Goal: Task Accomplishment & Management: Complete application form

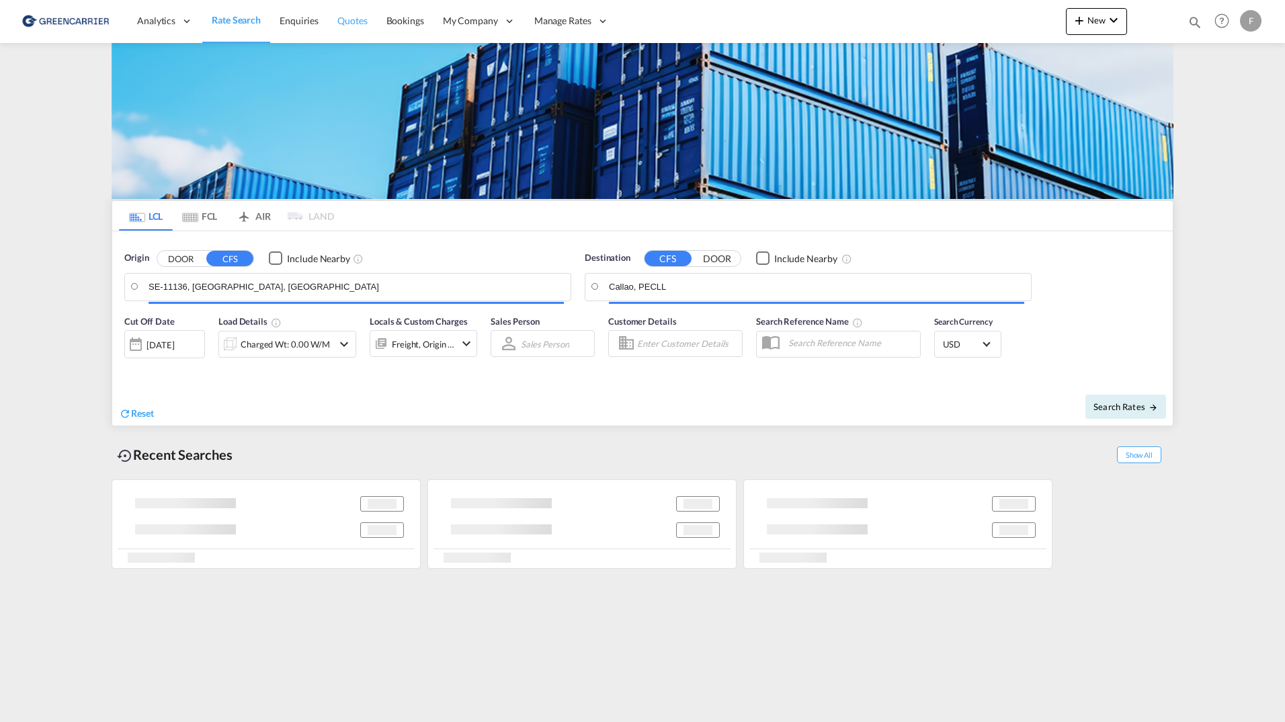
click at [356, 22] on span "Quotes" at bounding box center [352, 20] width 30 height 11
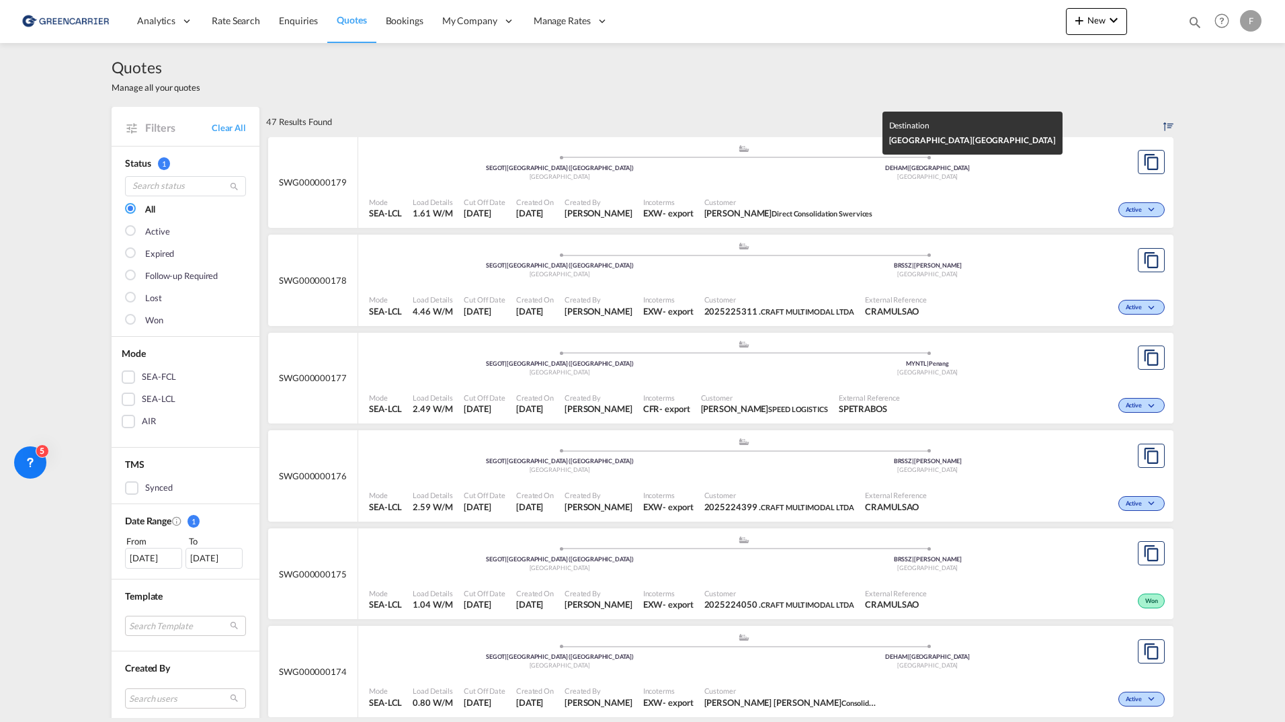
click at [994, 164] on div "DEHAM | [GEOGRAPHIC_DATA]" at bounding box center [928, 168] width 368 height 9
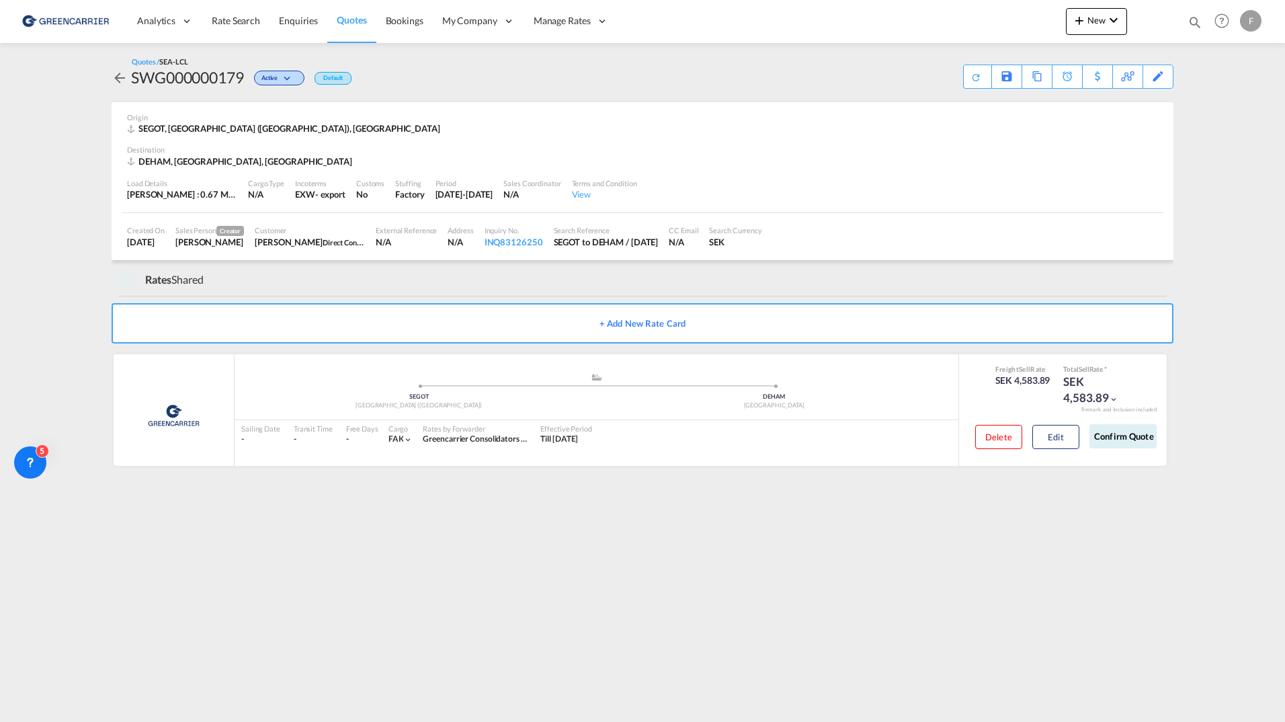
click at [120, 81] on md-icon "icon-arrow-left" at bounding box center [120, 78] width 16 height 16
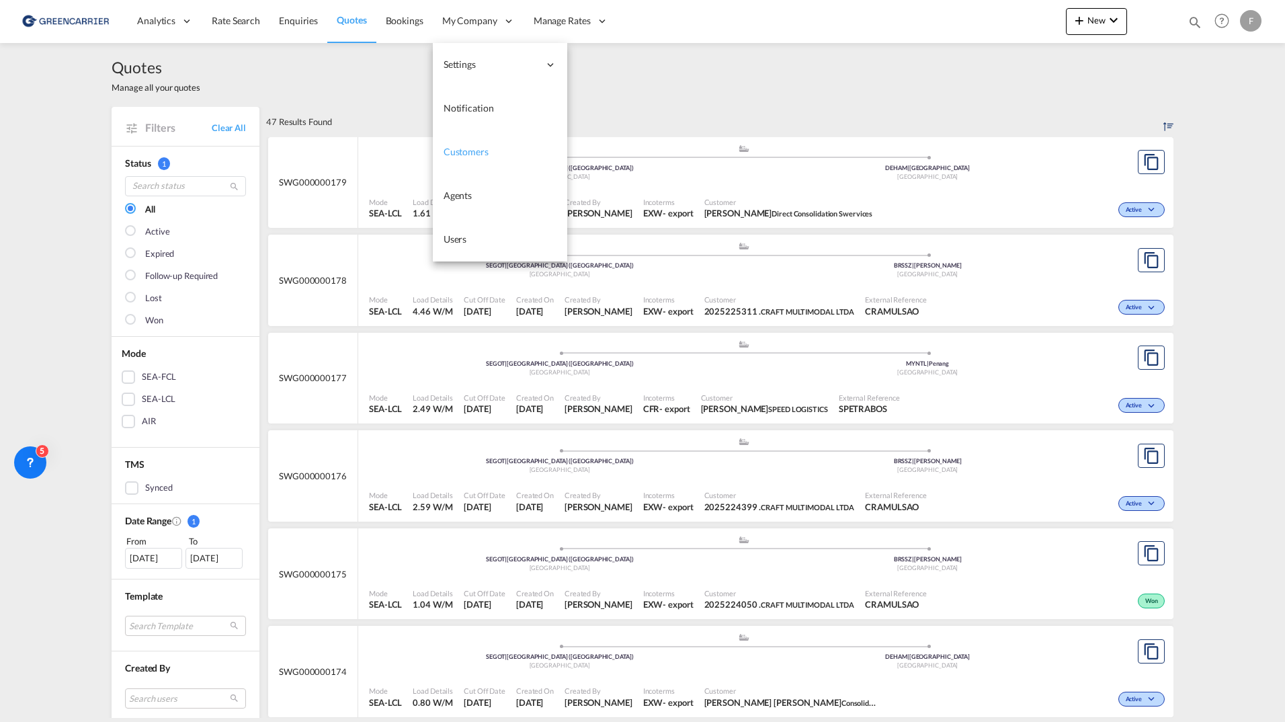
click at [471, 147] on span "Customers" at bounding box center [466, 151] width 45 height 11
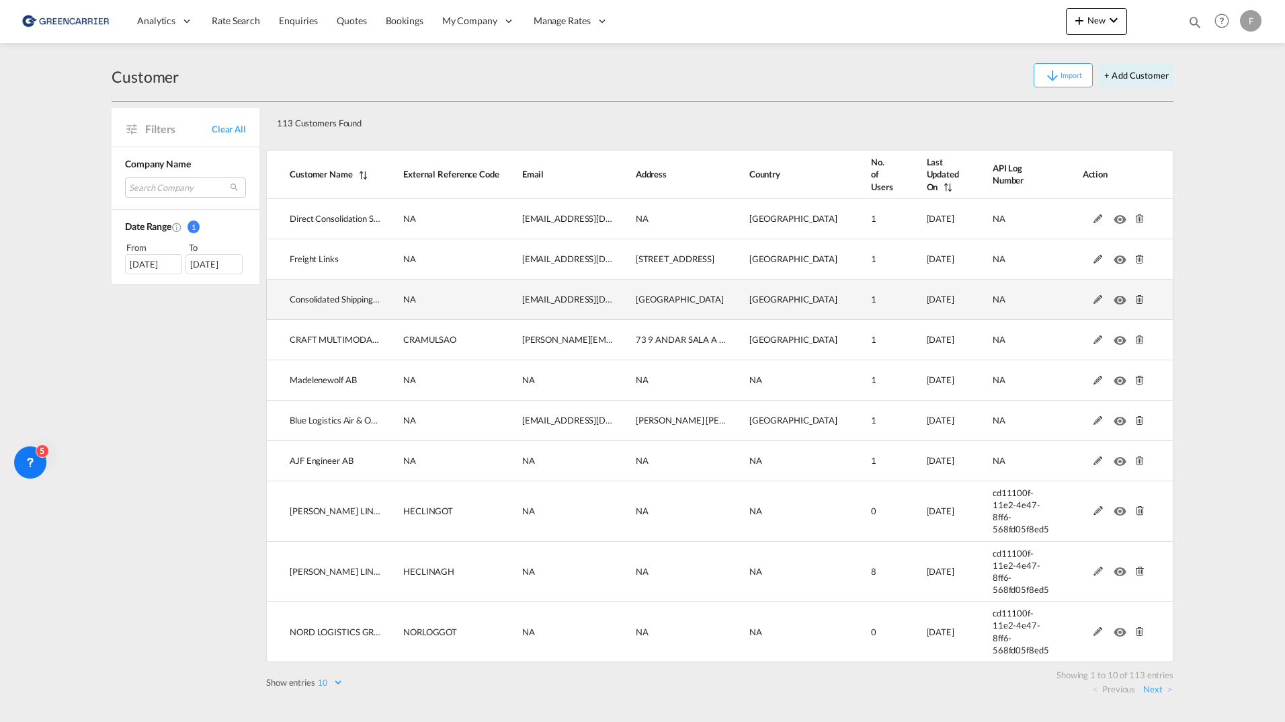
click at [1091, 300] on md-icon at bounding box center [1098, 299] width 17 height 9
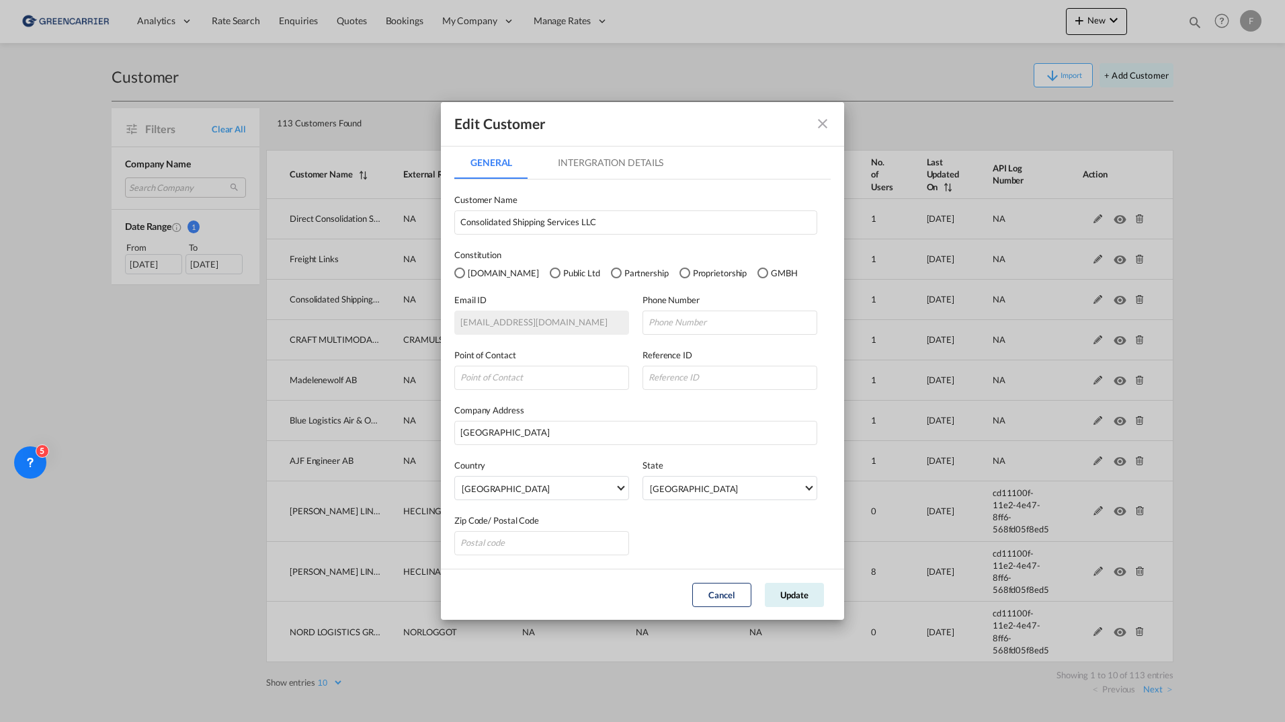
click at [641, 161] on md-tab-item "Intergration Details" at bounding box center [611, 163] width 138 height 32
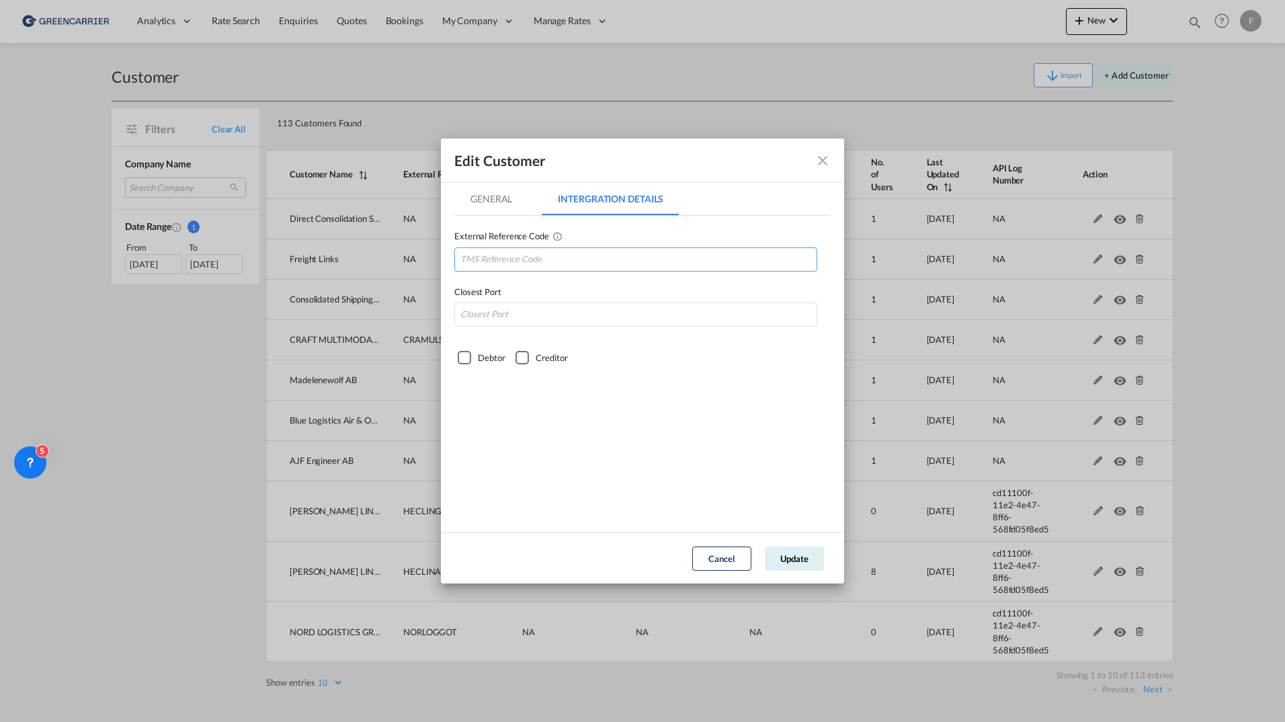
click at [553, 253] on input "GeneralIntergration Details ..." at bounding box center [635, 259] width 363 height 24
type input "CONSHIJEA"
type input "AEJEA"
click at [529, 361] on div "Creditor" at bounding box center [522, 357] width 13 height 13
click at [471, 365] on md-tabs "General Intergration Details General Intergration Details Customer Name Consoli…" at bounding box center [642, 351] width 376 height 336
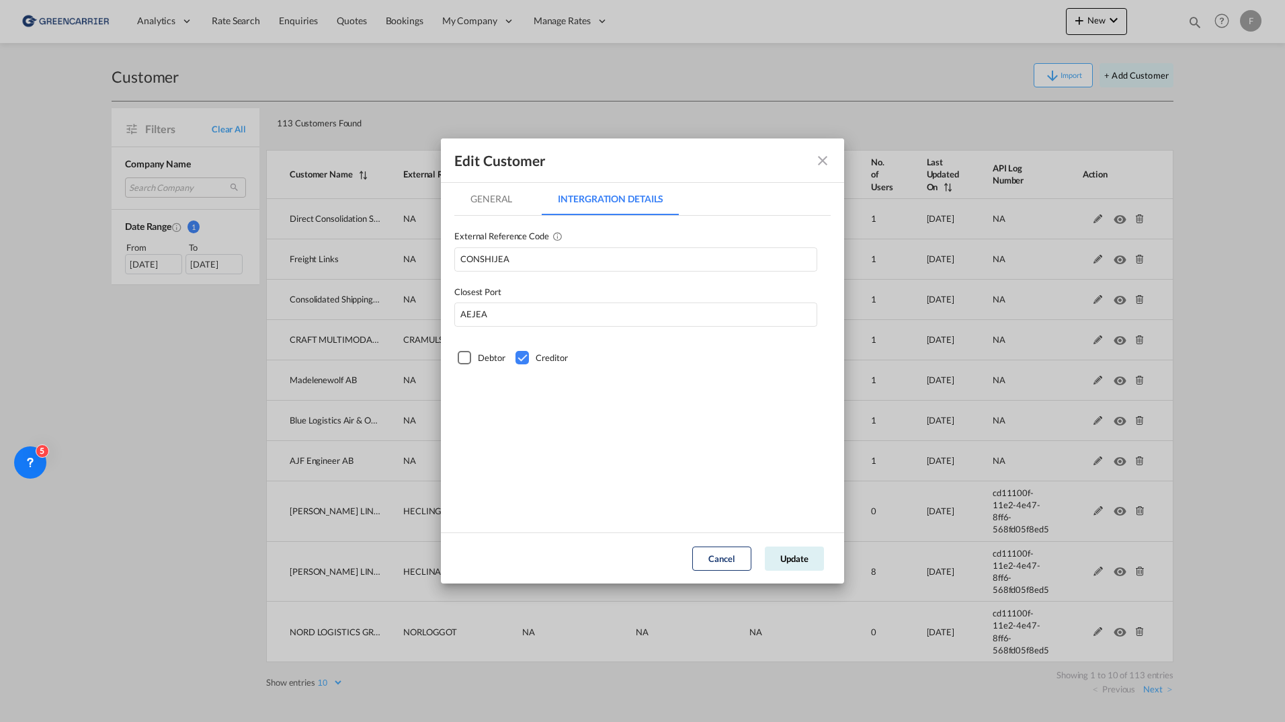
click at [461, 352] on div "Debtor" at bounding box center [464, 357] width 13 height 13
click at [791, 560] on button "Update" at bounding box center [794, 559] width 59 height 24
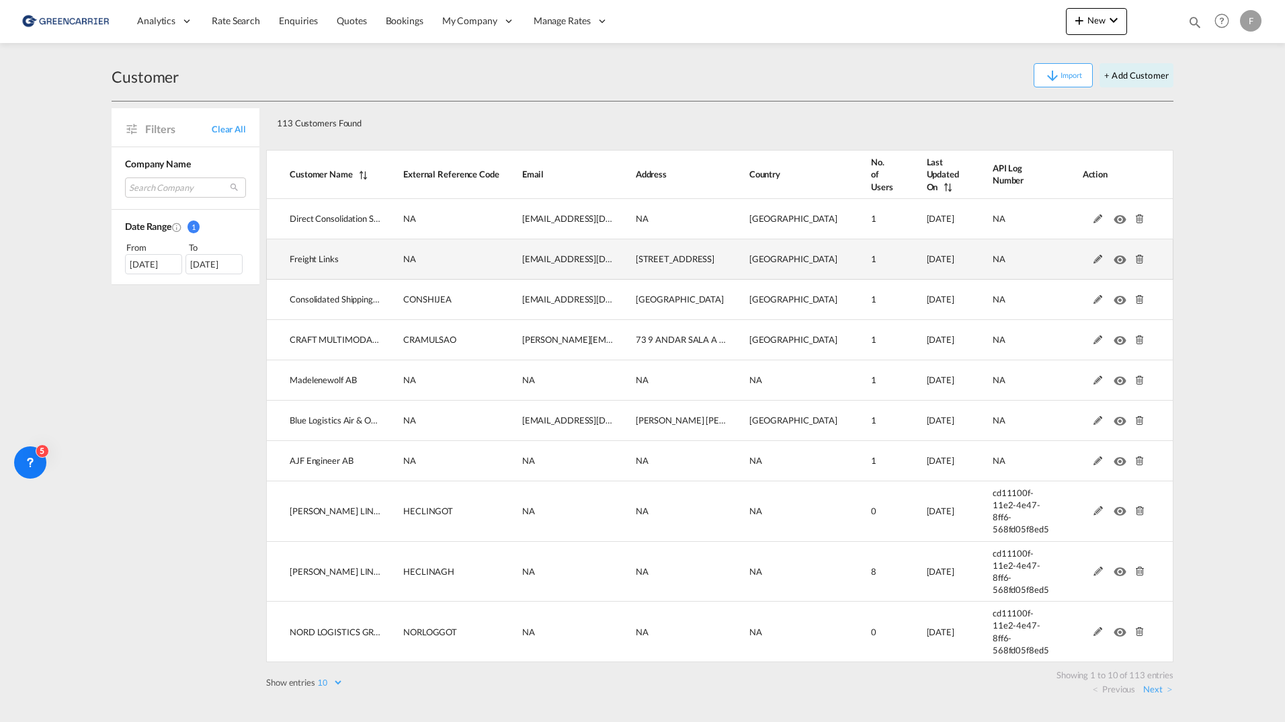
click at [1087, 264] on td at bounding box center [1111, 259] width 124 height 40
click at [1090, 259] on md-icon at bounding box center [1098, 259] width 17 height 9
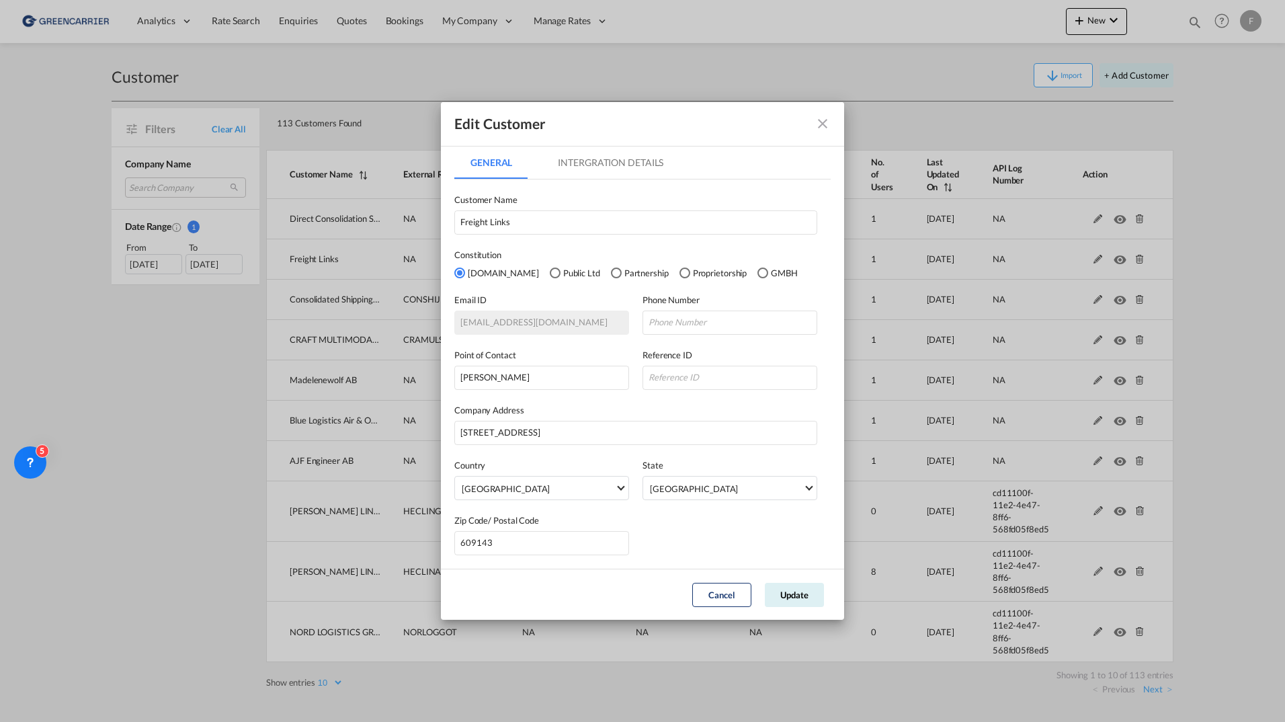
click at [630, 162] on md-tab-item "Intergration Details" at bounding box center [611, 163] width 138 height 32
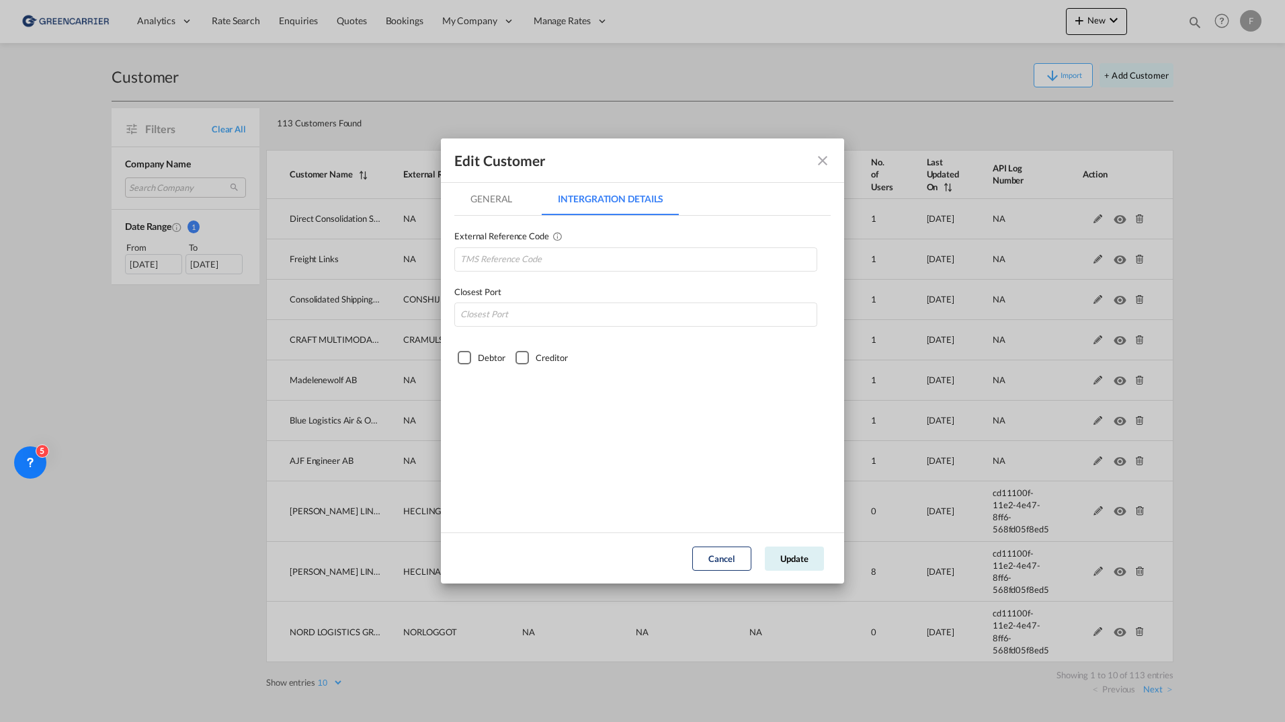
click at [828, 159] on md-icon "icon-close fg-AAA8AD" at bounding box center [823, 161] width 16 height 16
